Goal: Information Seeking & Learning: Learn about a topic

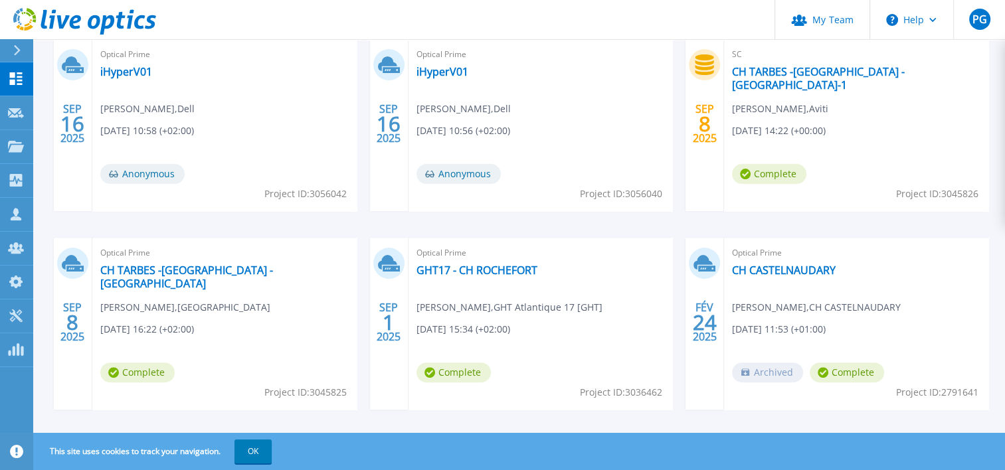
scroll to position [304, 0]
click at [135, 75] on link "iHyperV01" at bounding box center [126, 72] width 52 height 13
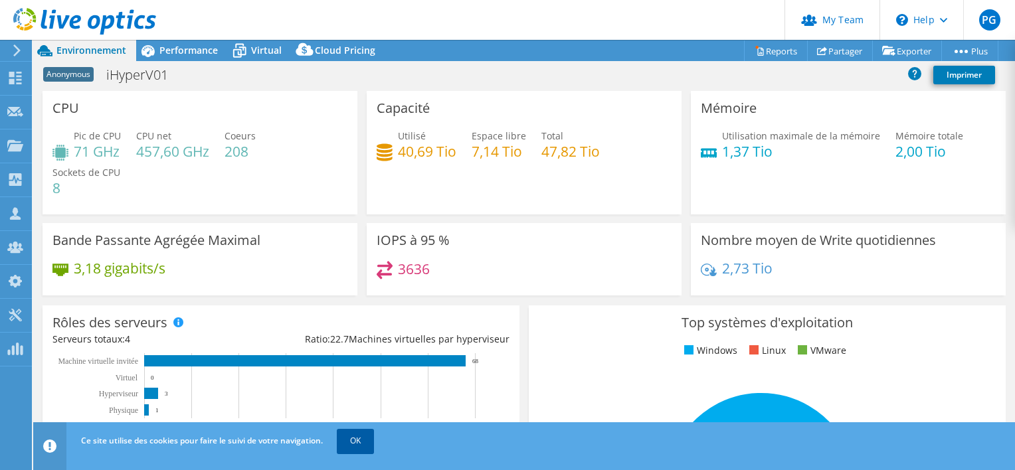
click at [349, 444] on link "OK" at bounding box center [355, 441] width 37 height 24
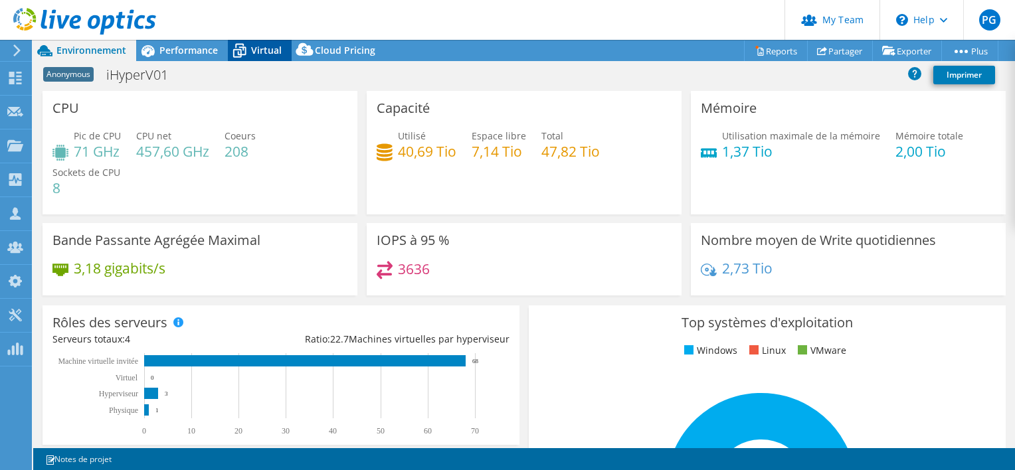
click at [274, 48] on span "Virtual" at bounding box center [266, 50] width 31 height 13
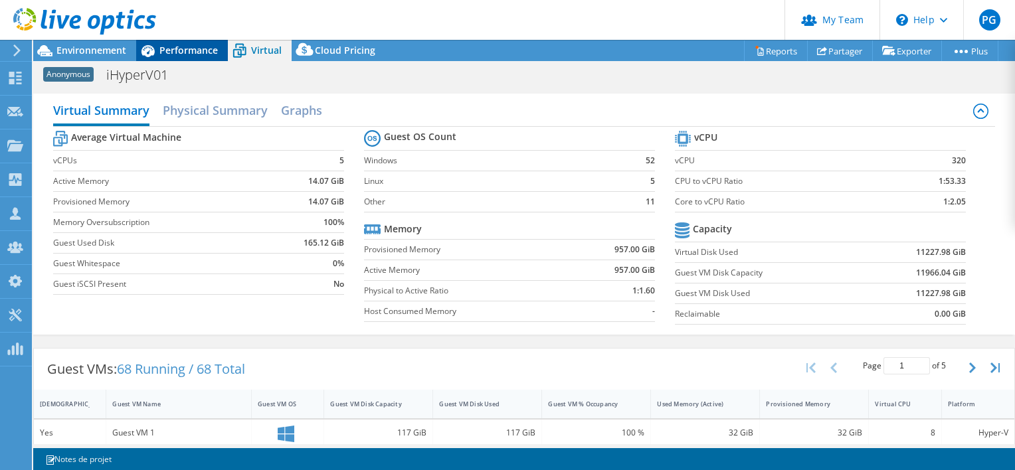
click at [165, 49] on span "Performance" at bounding box center [188, 50] width 58 height 13
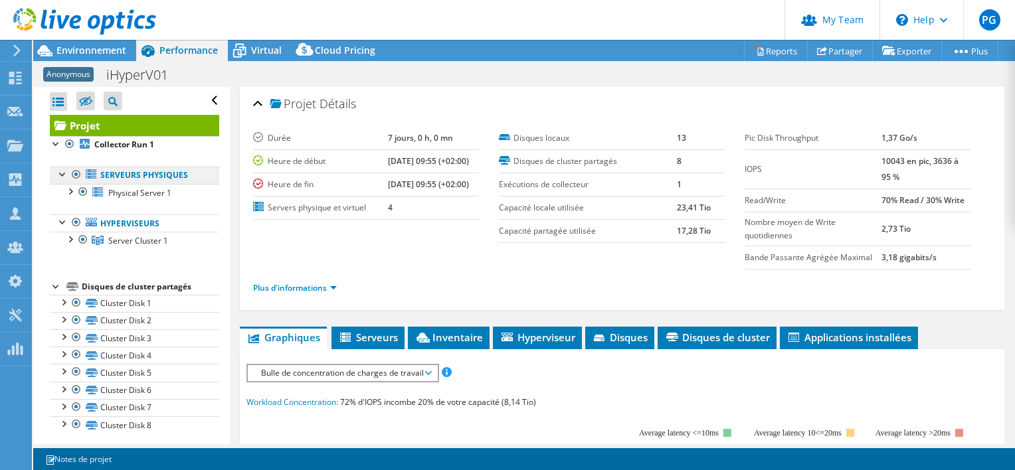
click at [143, 177] on link "Serveurs physiques" at bounding box center [134, 175] width 169 height 17
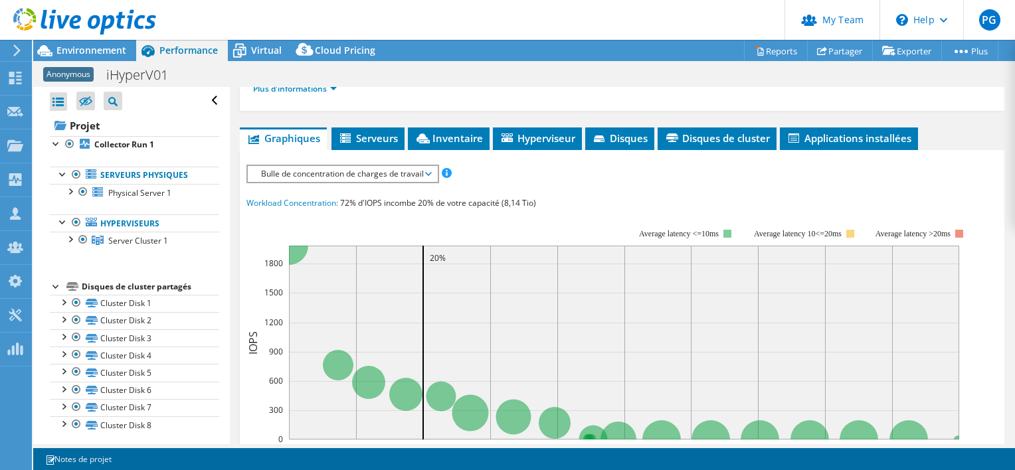
scroll to position [213, 0]
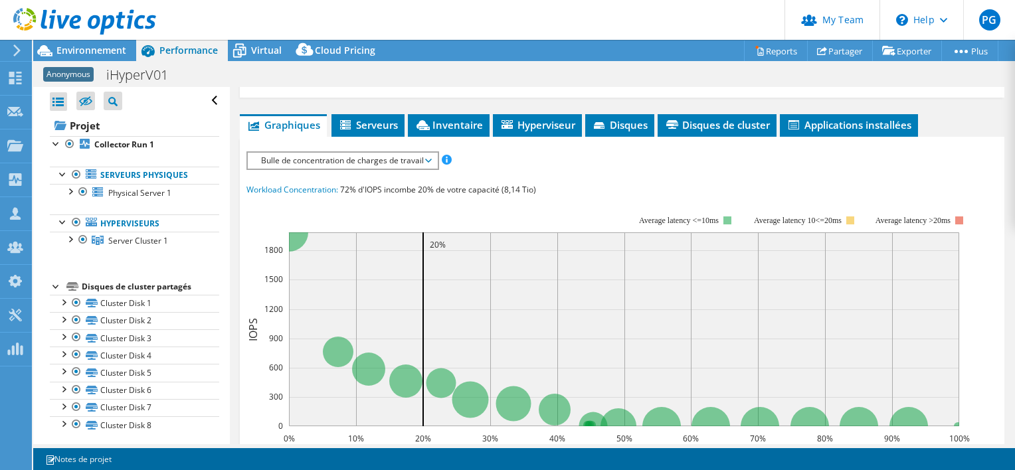
click at [348, 162] on span "Bulle de concentration de charges de travail" at bounding box center [342, 161] width 176 height 16
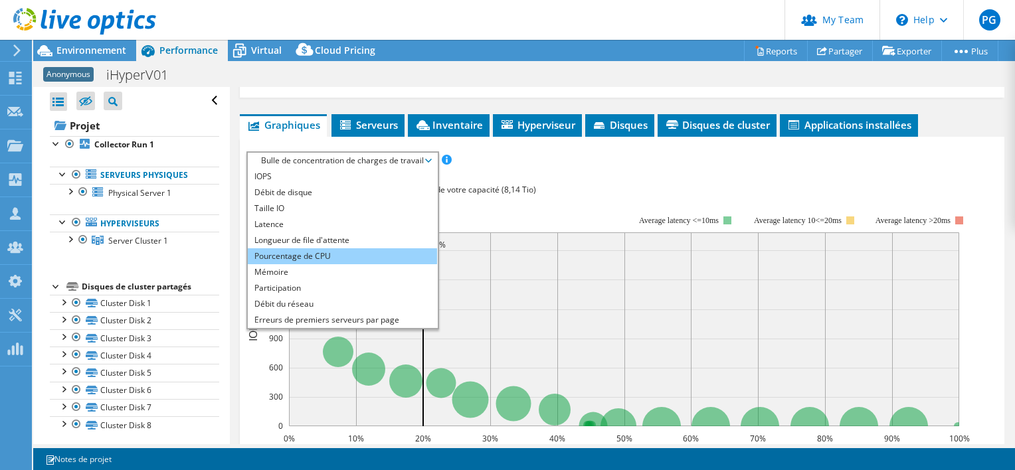
click at [328, 256] on li "Pourcentage de CPU" at bounding box center [342, 256] width 189 height 16
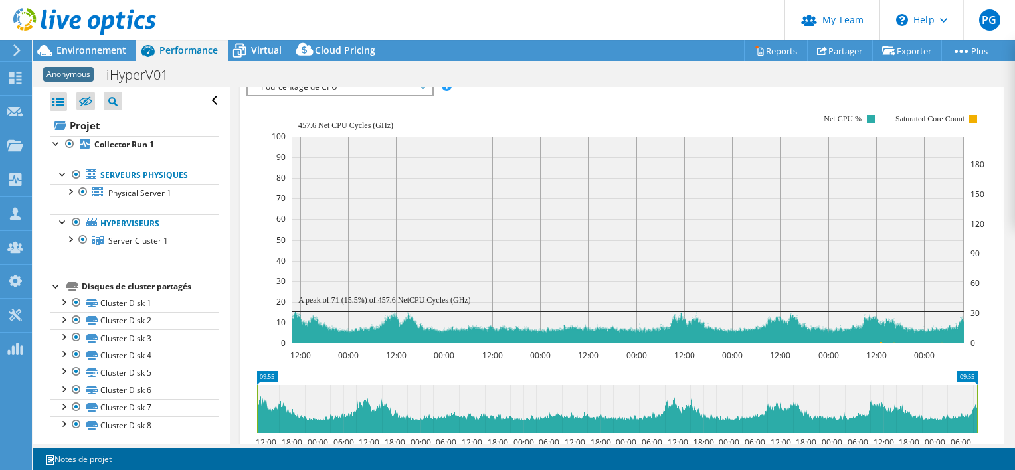
scroll to position [290, 0]
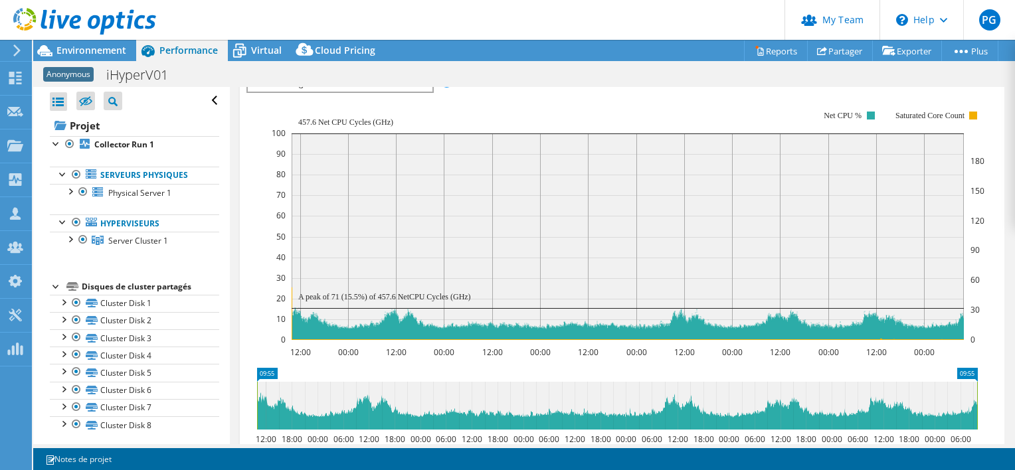
click at [412, 205] on rect at bounding box center [628, 237] width 672 height 207
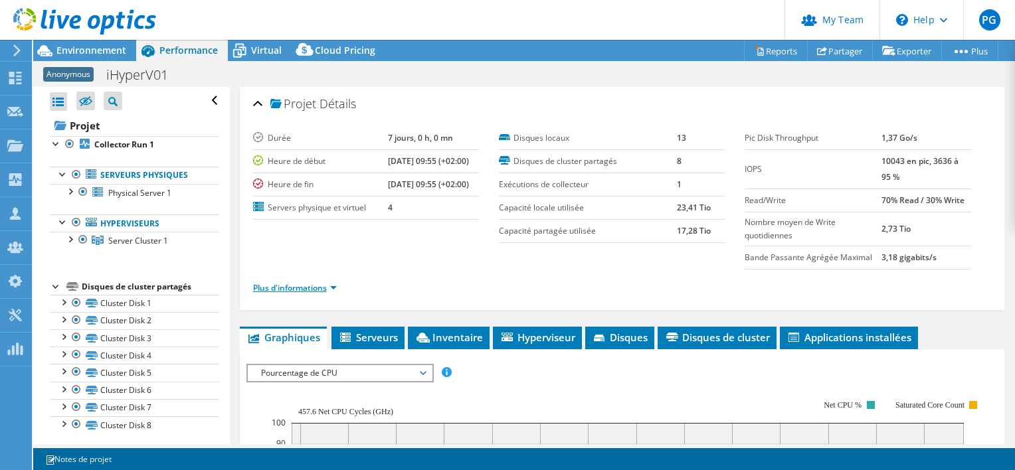
click at [322, 286] on link "Plus d'informations" at bounding box center [295, 287] width 84 height 11
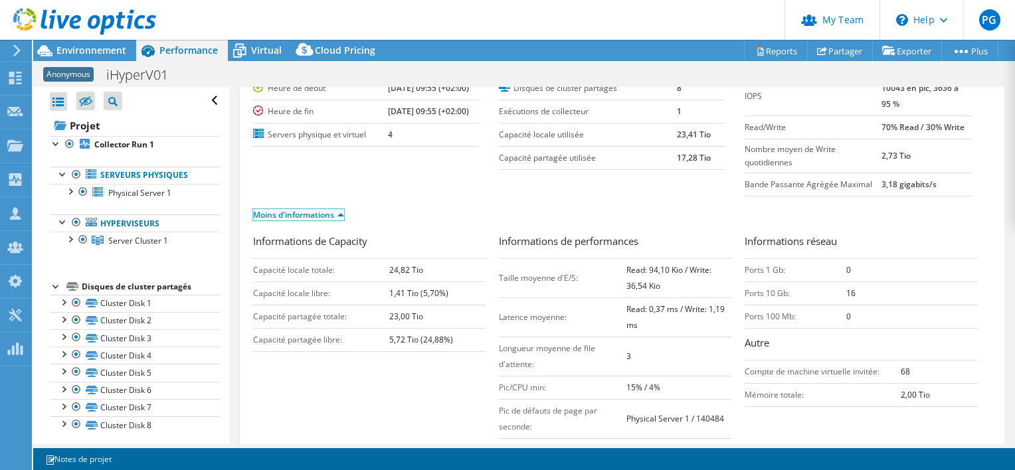
scroll to position [107, 0]
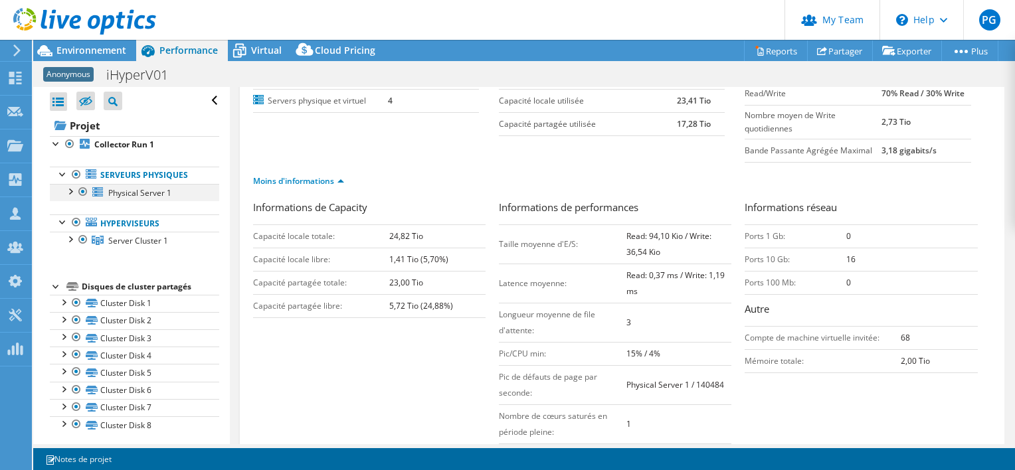
click at [71, 193] on div at bounding box center [69, 190] width 13 height 13
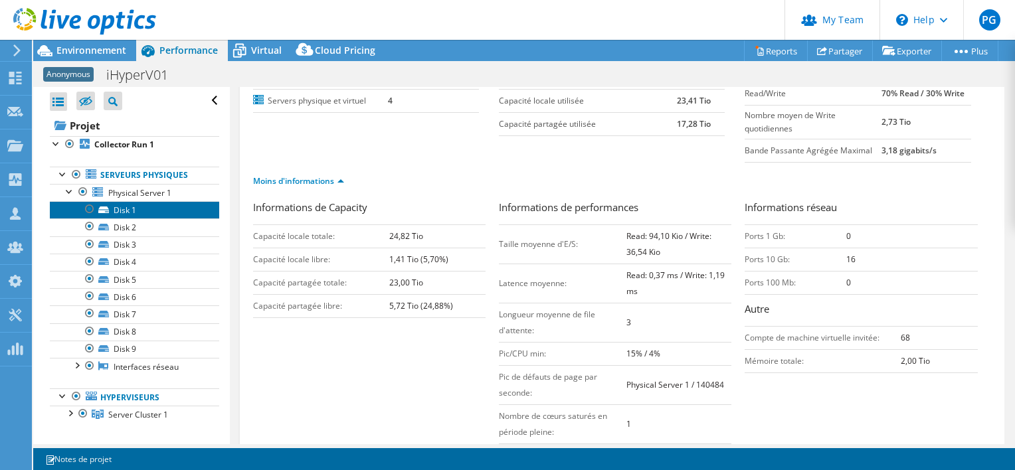
click at [136, 211] on link "Disk 1" at bounding box center [134, 209] width 169 height 17
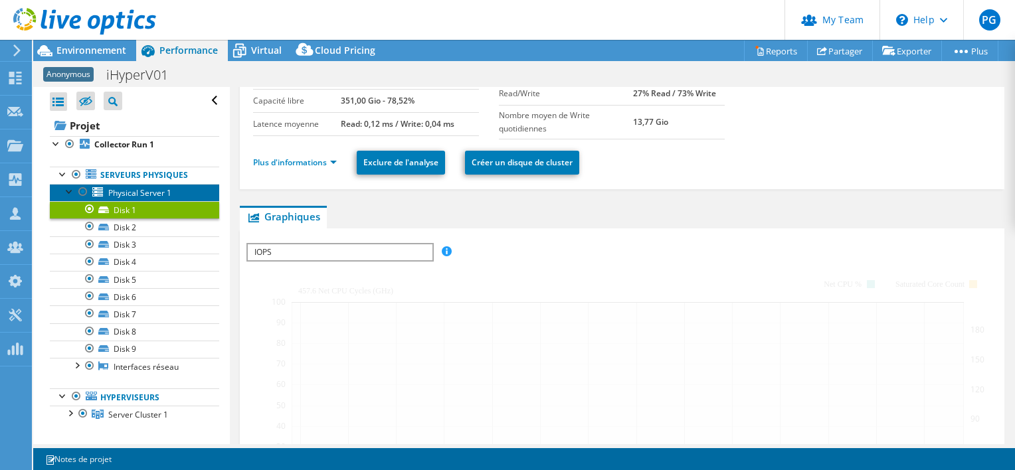
click at [159, 189] on span "Physical Server 1" at bounding box center [139, 192] width 63 height 11
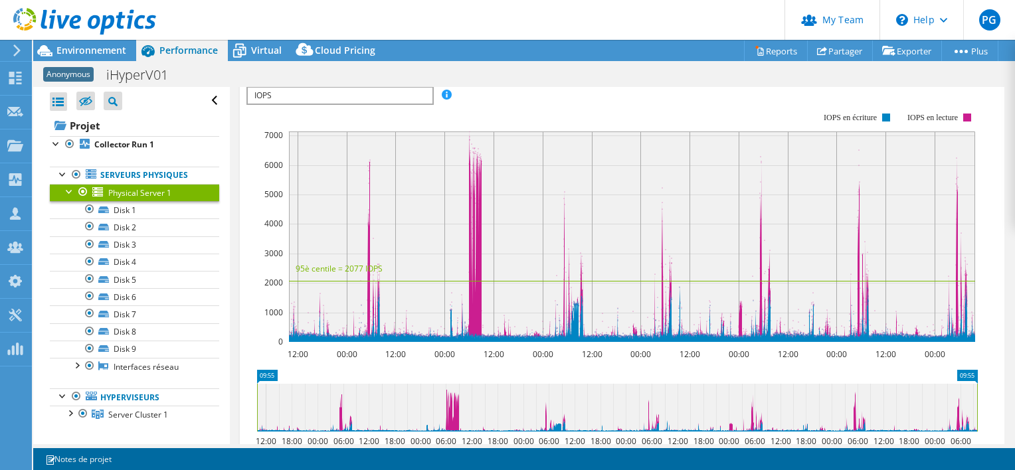
scroll to position [263, 0]
